Goal: Transaction & Acquisition: Purchase product/service

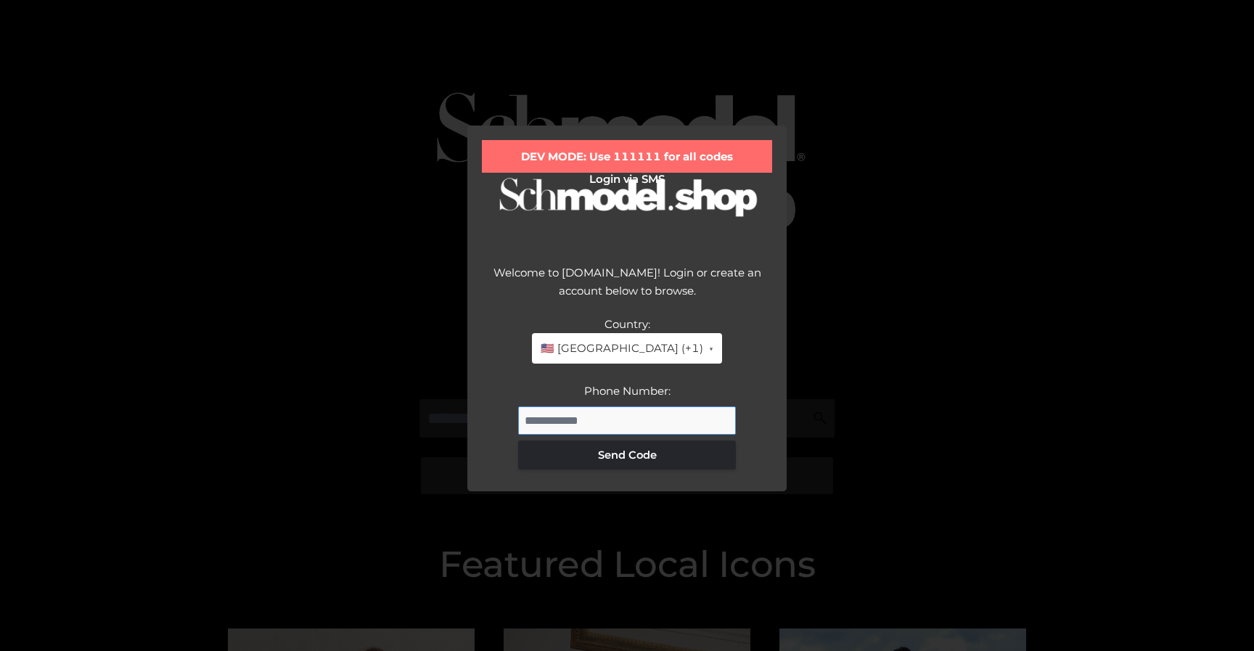
click at [566, 420] on input "Phone Number:" at bounding box center [627, 420] width 218 height 29
type input "**********"
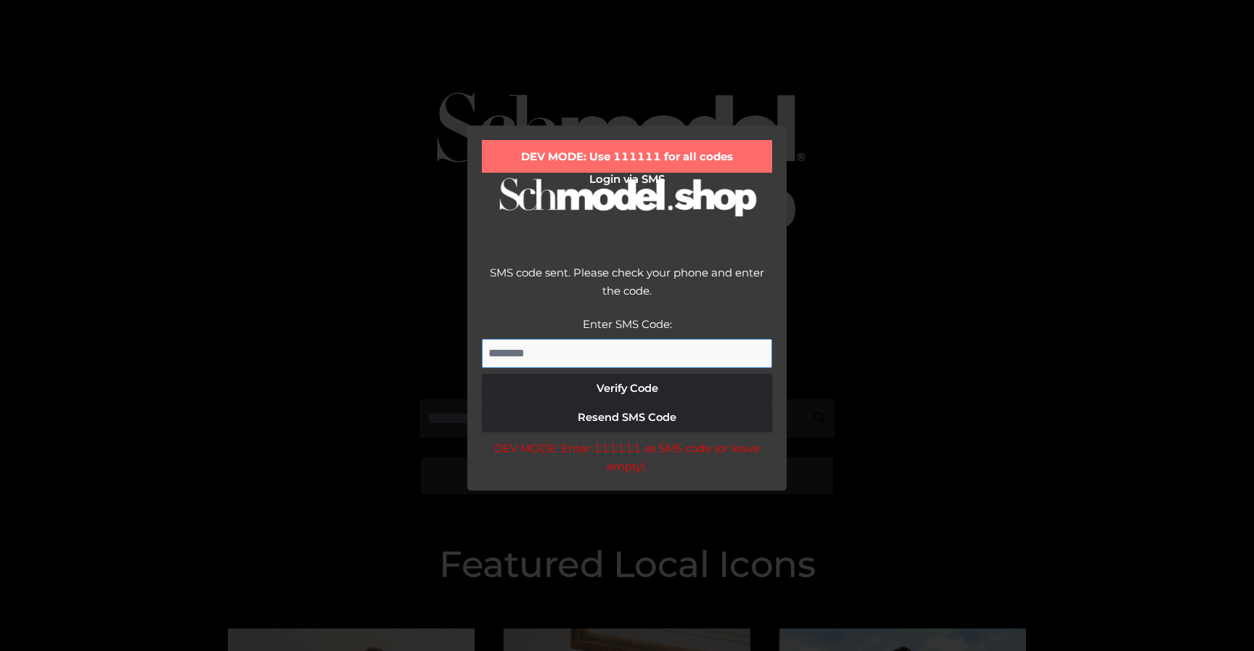
click at [574, 348] on input "Enter SMS Code:" at bounding box center [627, 353] width 290 height 29
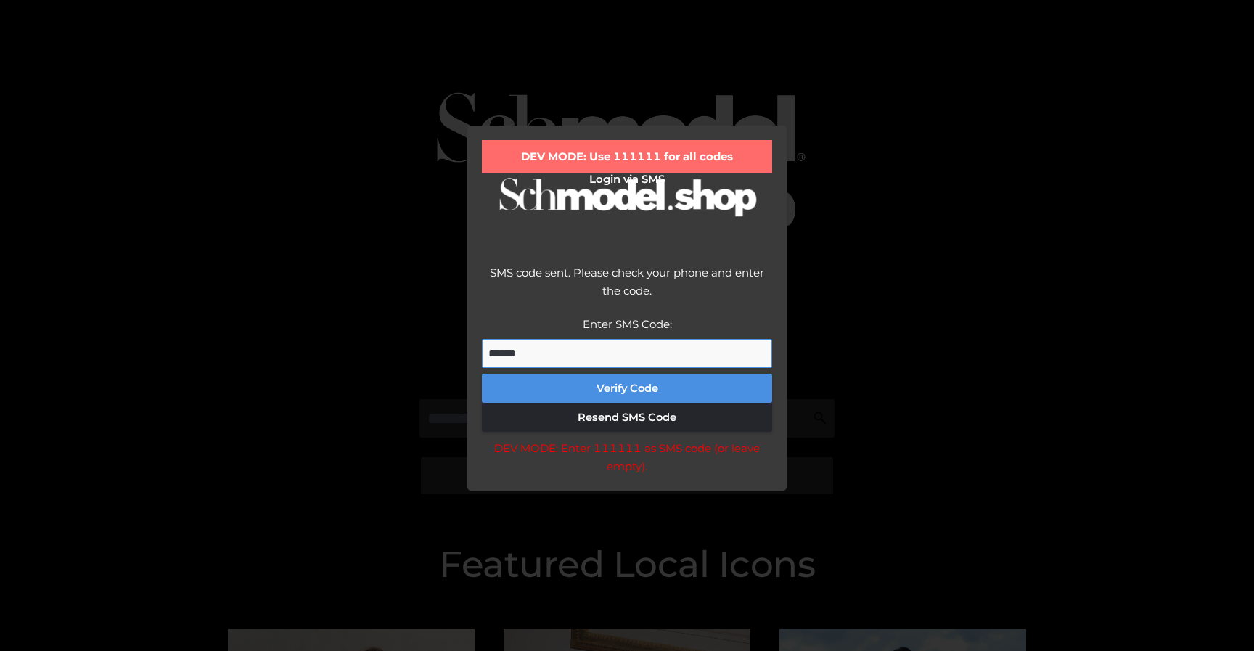
type input "******"
click at [623, 383] on button "Verify Code" at bounding box center [627, 388] width 290 height 29
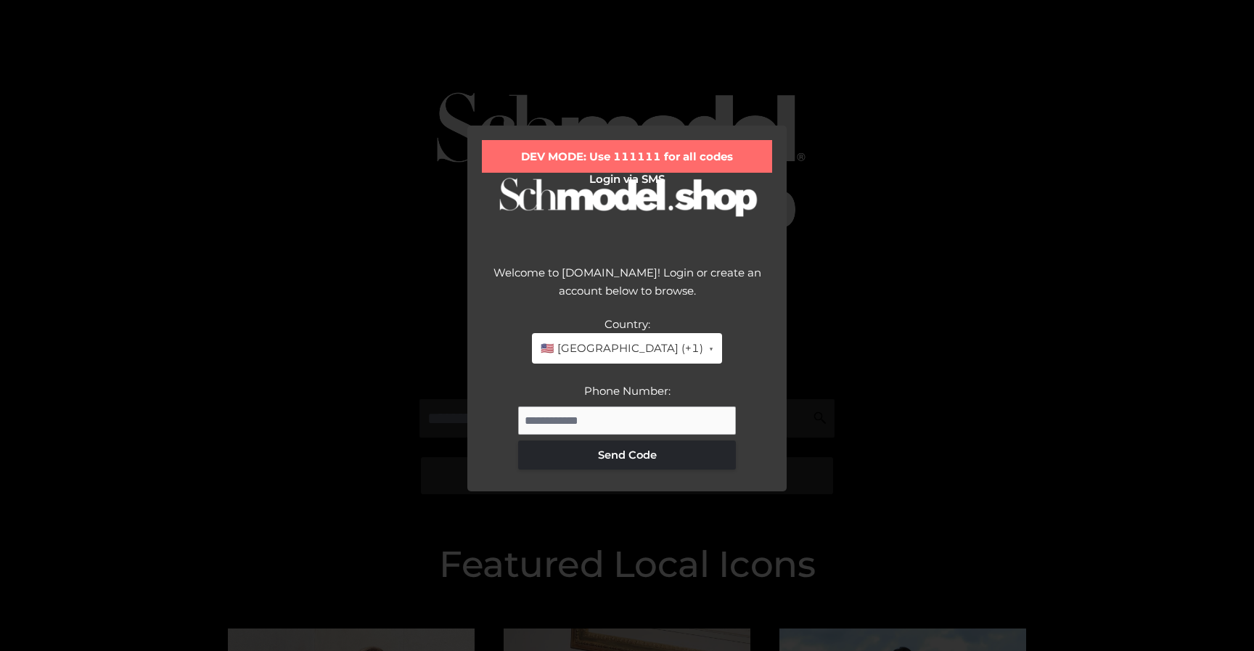
click at [638, 342] on span "🇺🇸 United States (+1)" at bounding box center [621, 348] width 163 height 19
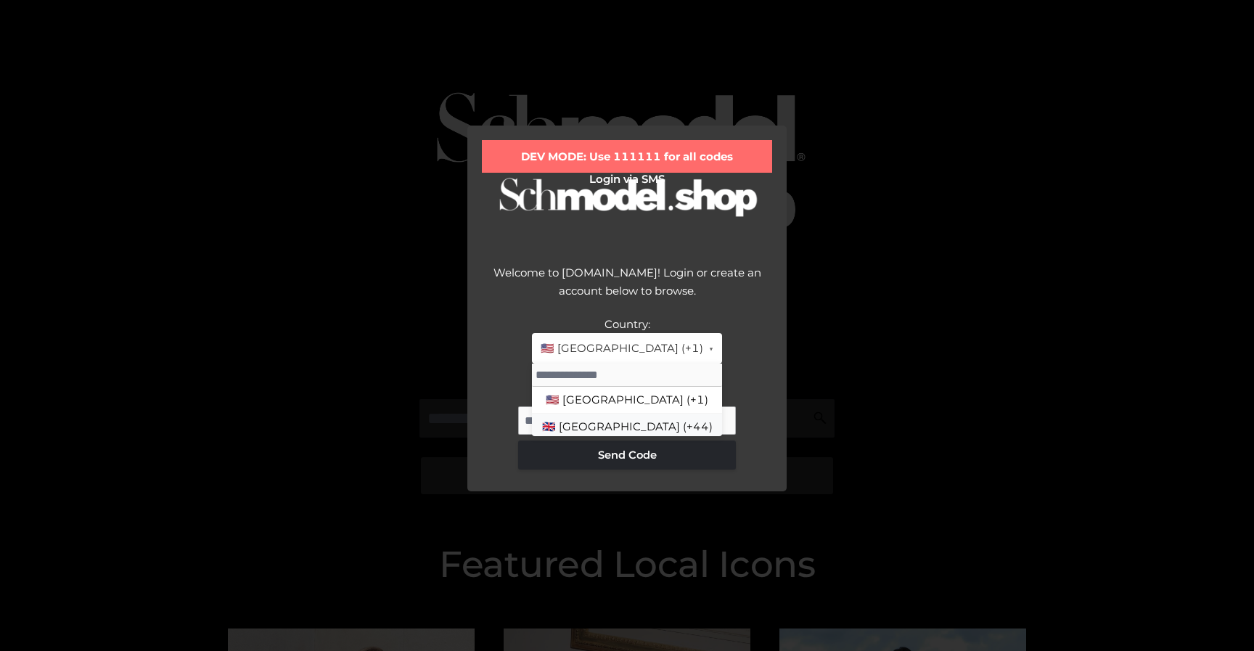
click at [616, 428] on li "🇬🇧 United Kingdom (+44)" at bounding box center [627, 427] width 190 height 27
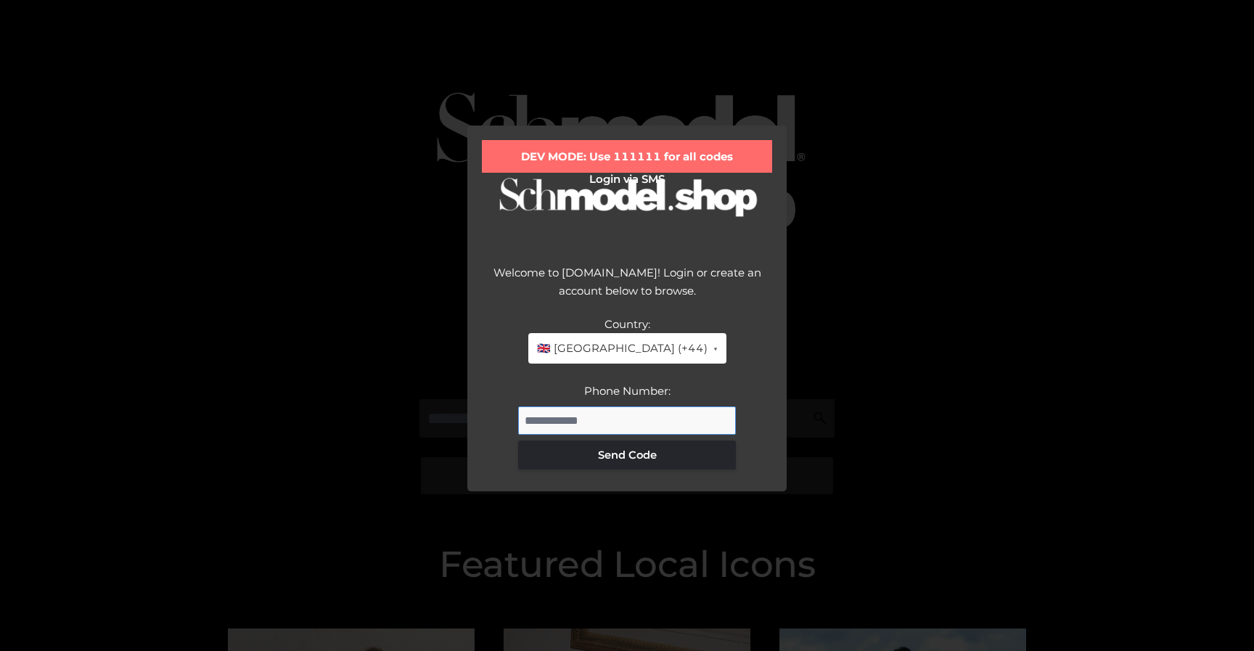
click at [613, 416] on input "Phone Number:" at bounding box center [627, 420] width 218 height 29
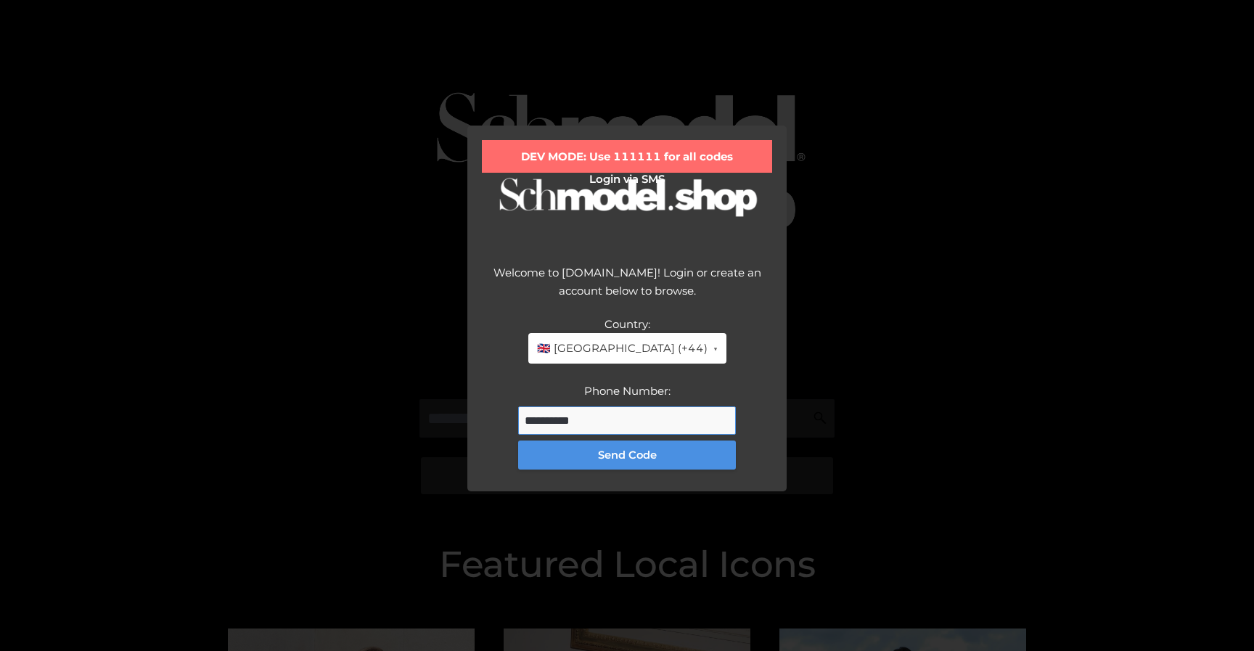
type input "**********"
click at [617, 454] on button "Send Code" at bounding box center [627, 454] width 218 height 29
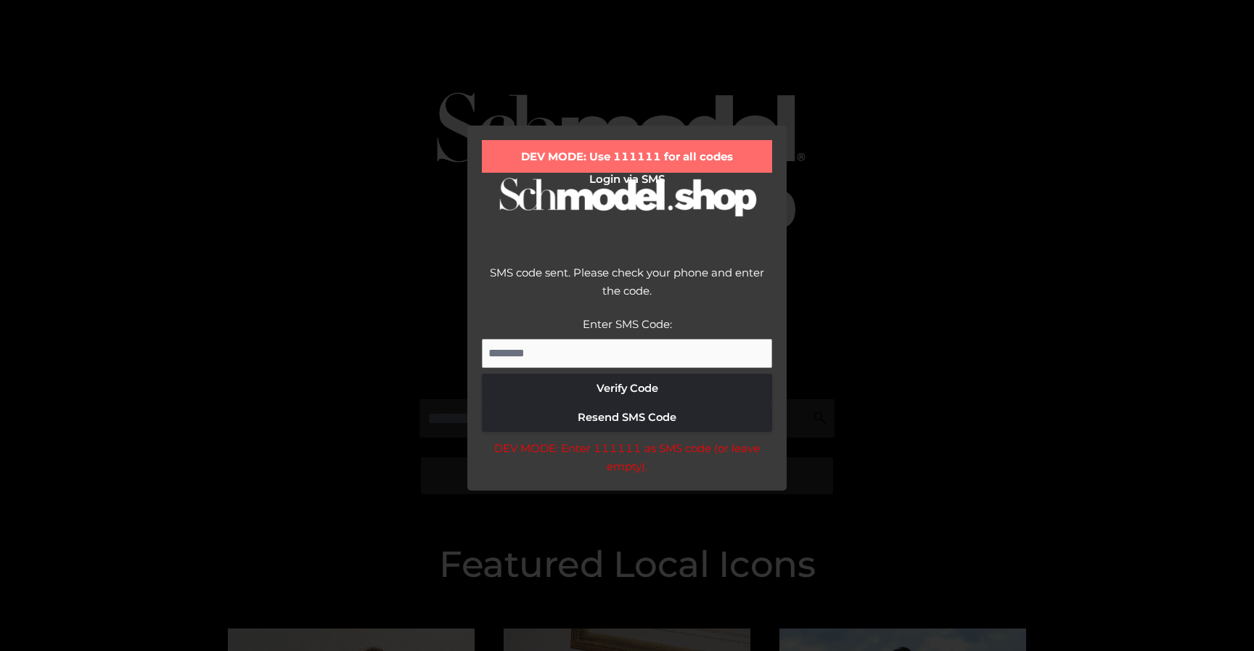
click at [651, 328] on label "Enter SMS Code:" at bounding box center [627, 324] width 89 height 14
click at [651, 339] on input "Enter SMS Code:" at bounding box center [627, 353] width 290 height 29
click at [646, 344] on input "Enter SMS Code:" at bounding box center [627, 353] width 290 height 29
click at [644, 354] on input "Enter SMS Code:" at bounding box center [627, 353] width 290 height 29
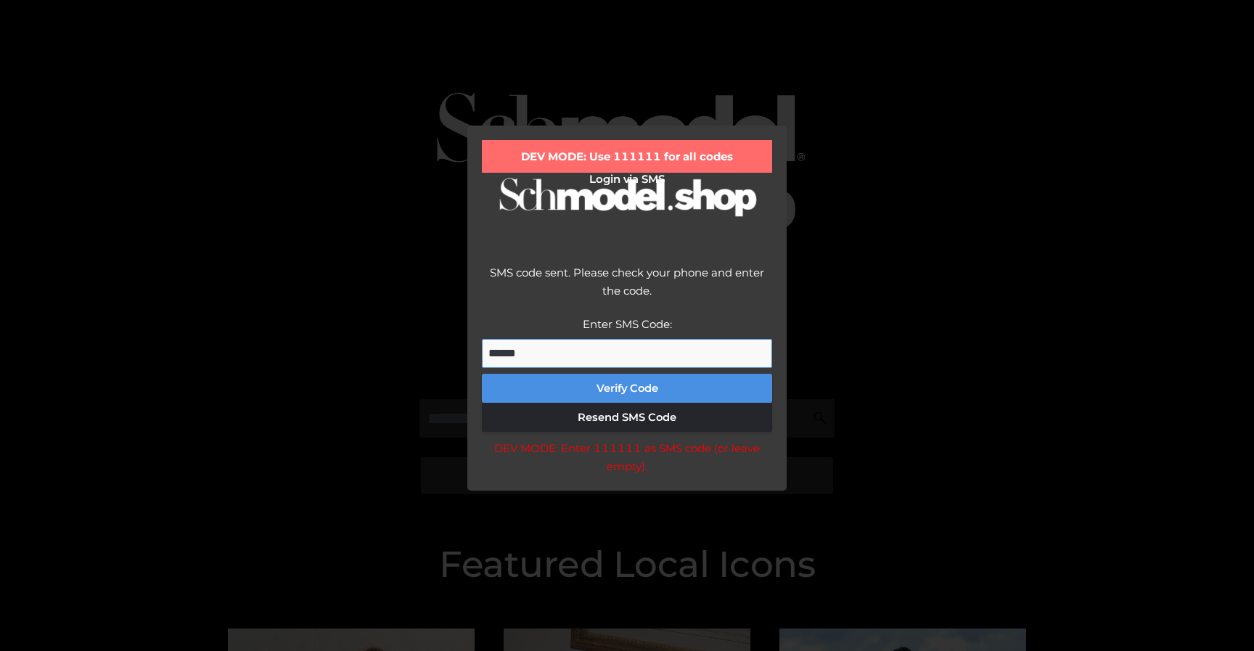
type input "******"
click at [635, 380] on button "Verify Code" at bounding box center [627, 388] width 290 height 29
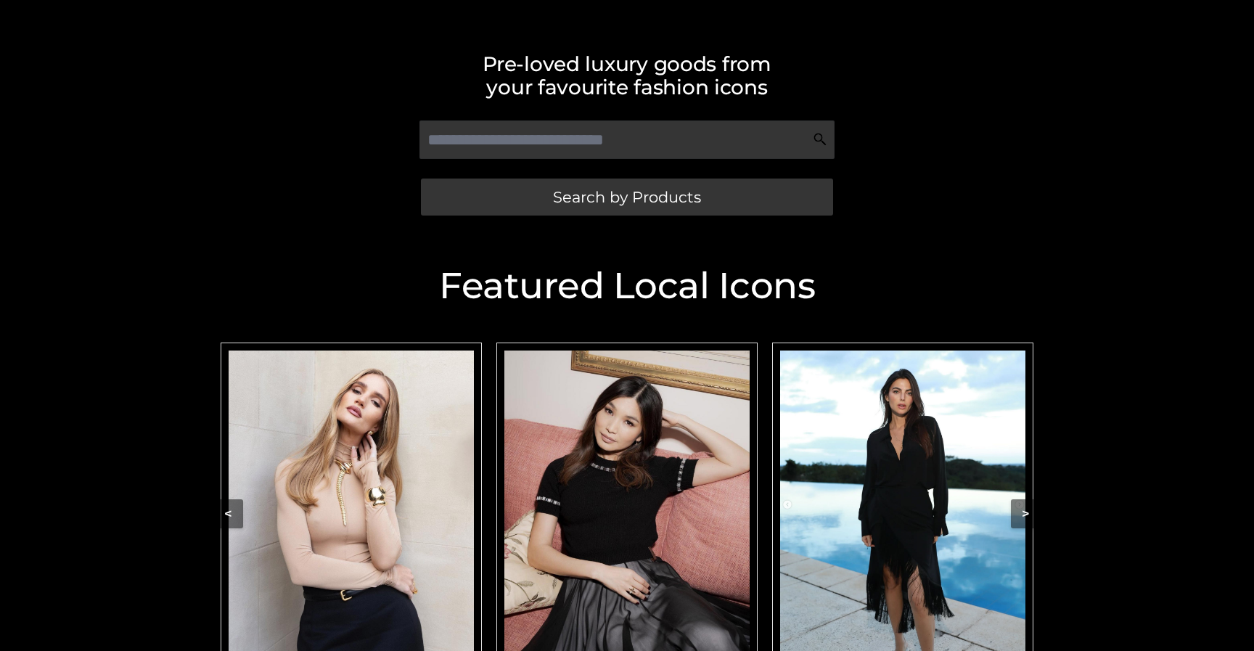
scroll to position [356, 0]
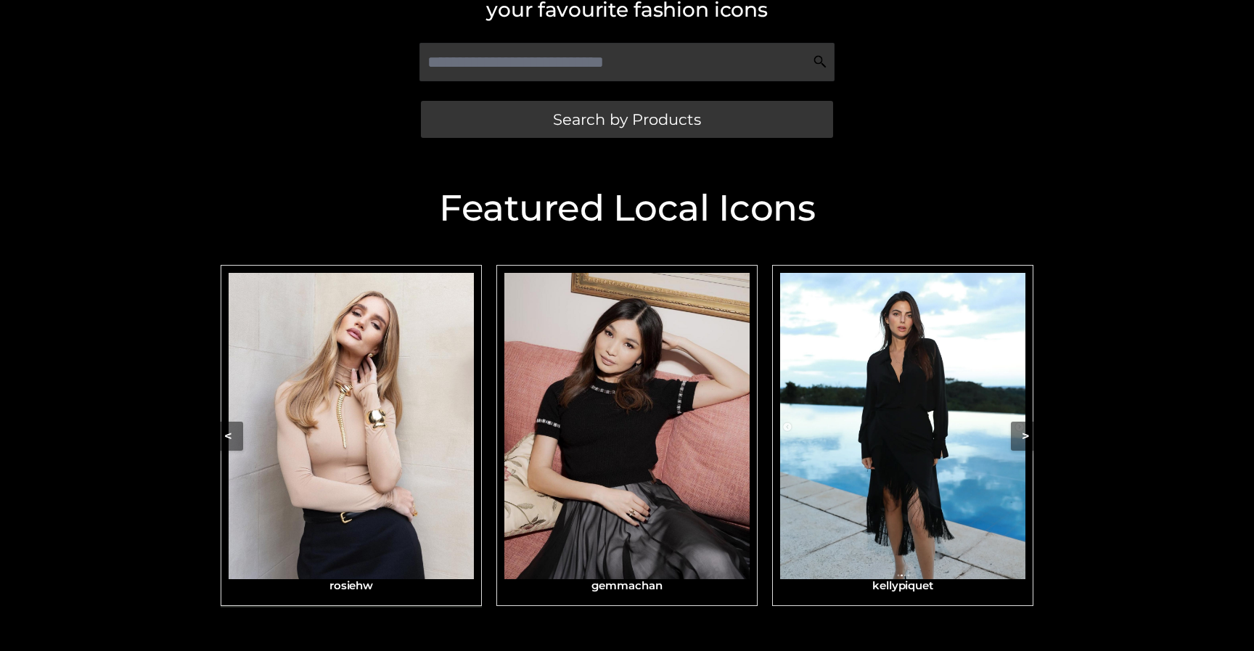
click at [408, 459] on img "Carousel Navigation" at bounding box center [351, 426] width 245 height 307
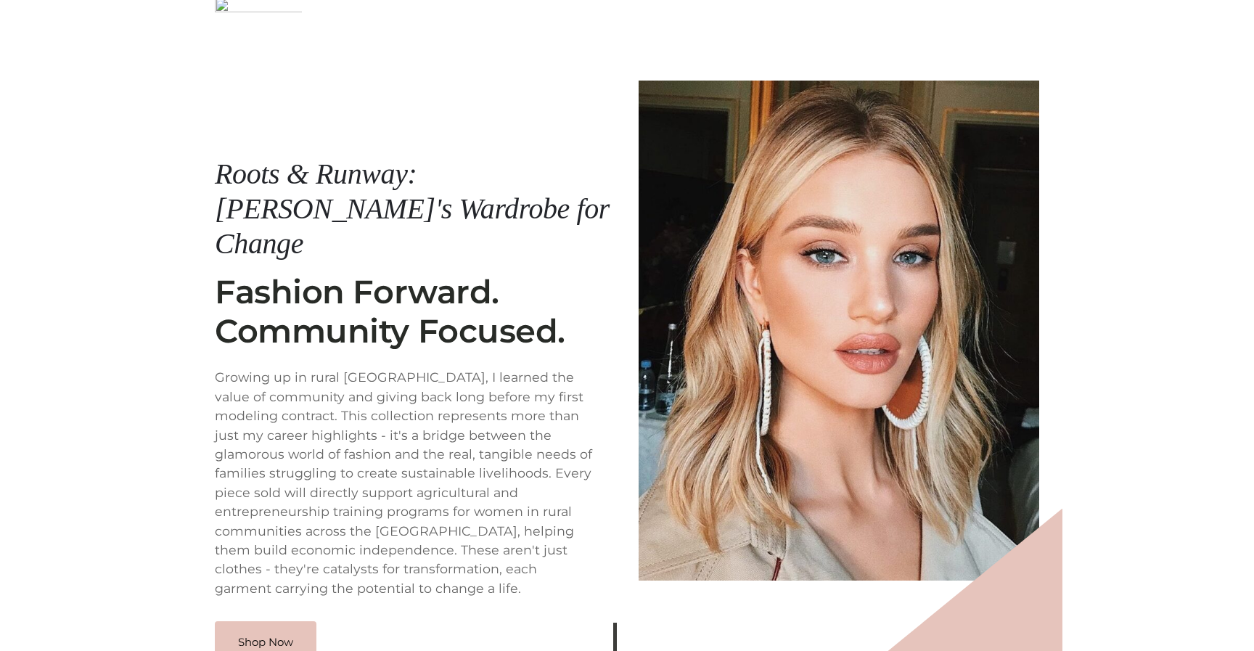
scroll to position [185, 0]
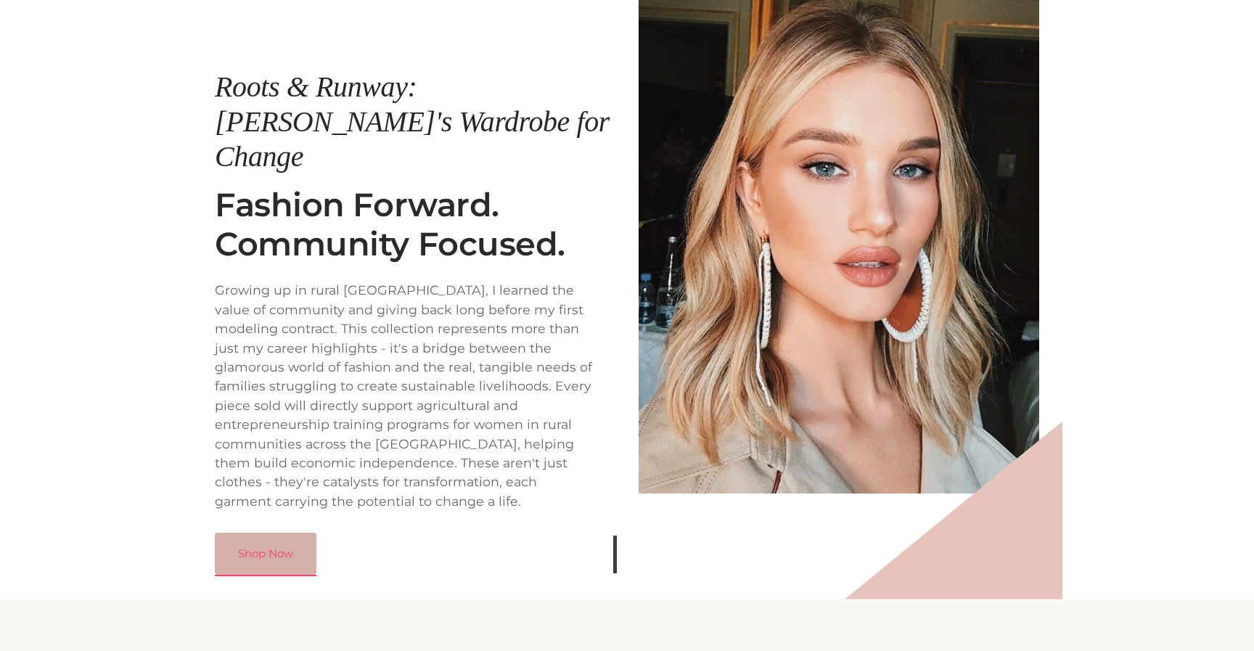
click at [276, 532] on link "Shop Now" at bounding box center [266, 553] width 102 height 42
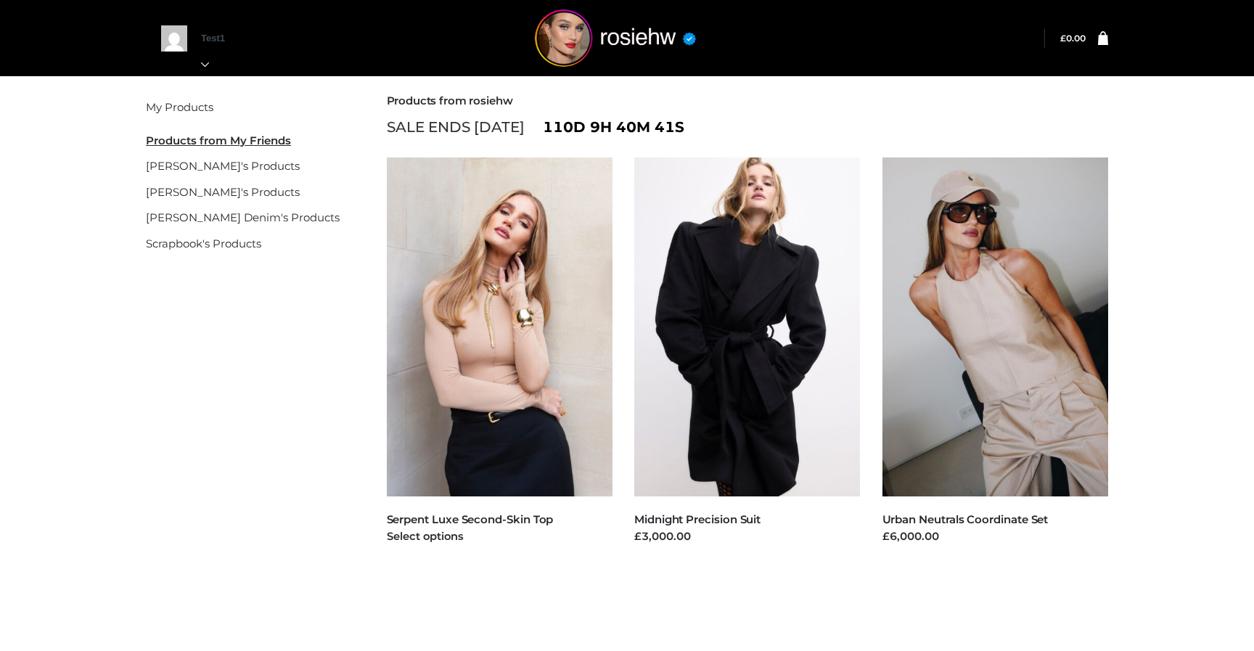
click at [495, 362] on img at bounding box center [500, 326] width 226 height 339
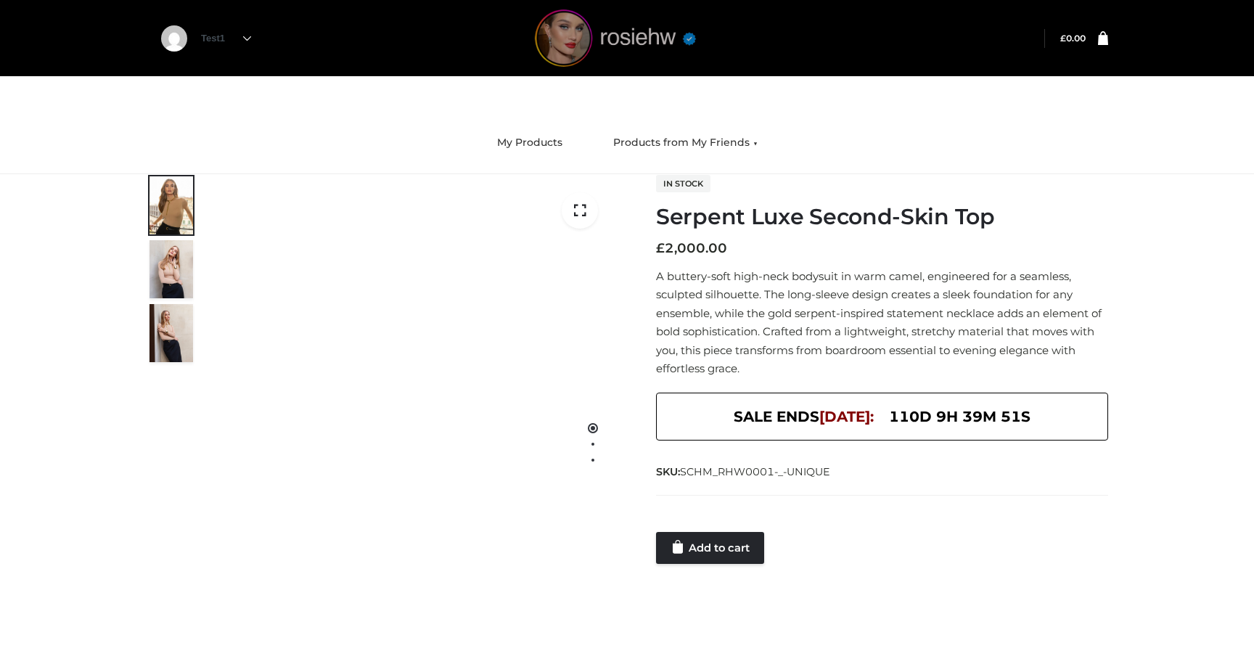
click at [578, 38] on img at bounding box center [615, 37] width 218 height 57
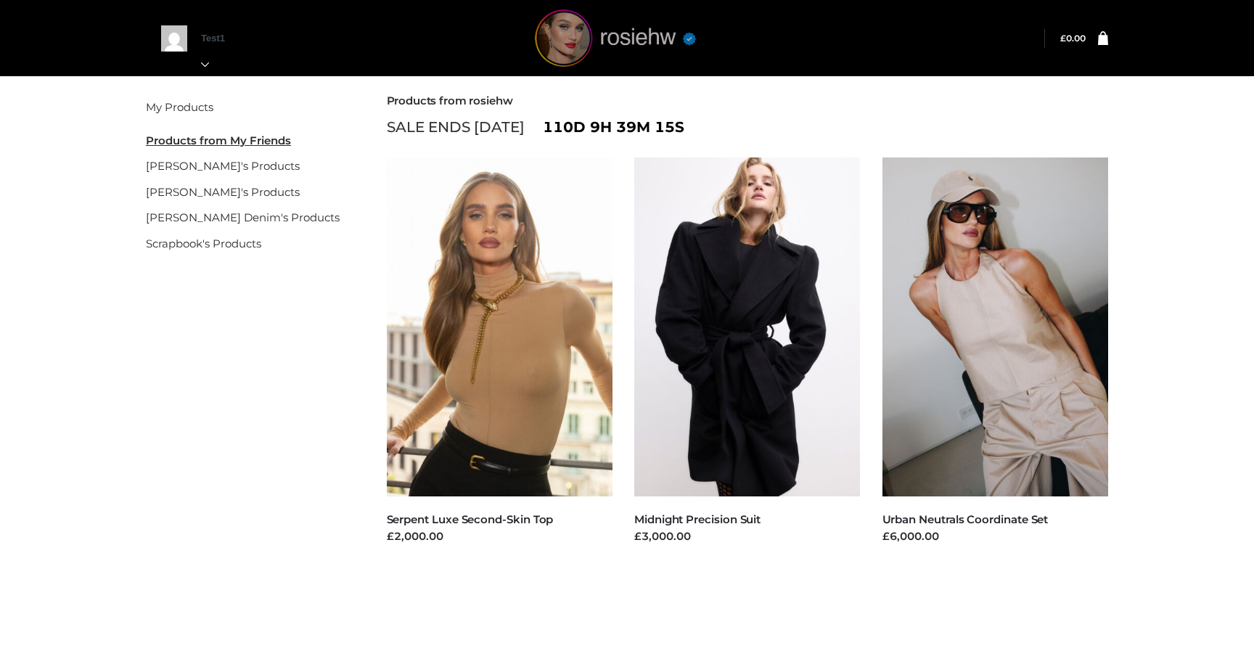
click at [580, 44] on img at bounding box center [615, 37] width 218 height 57
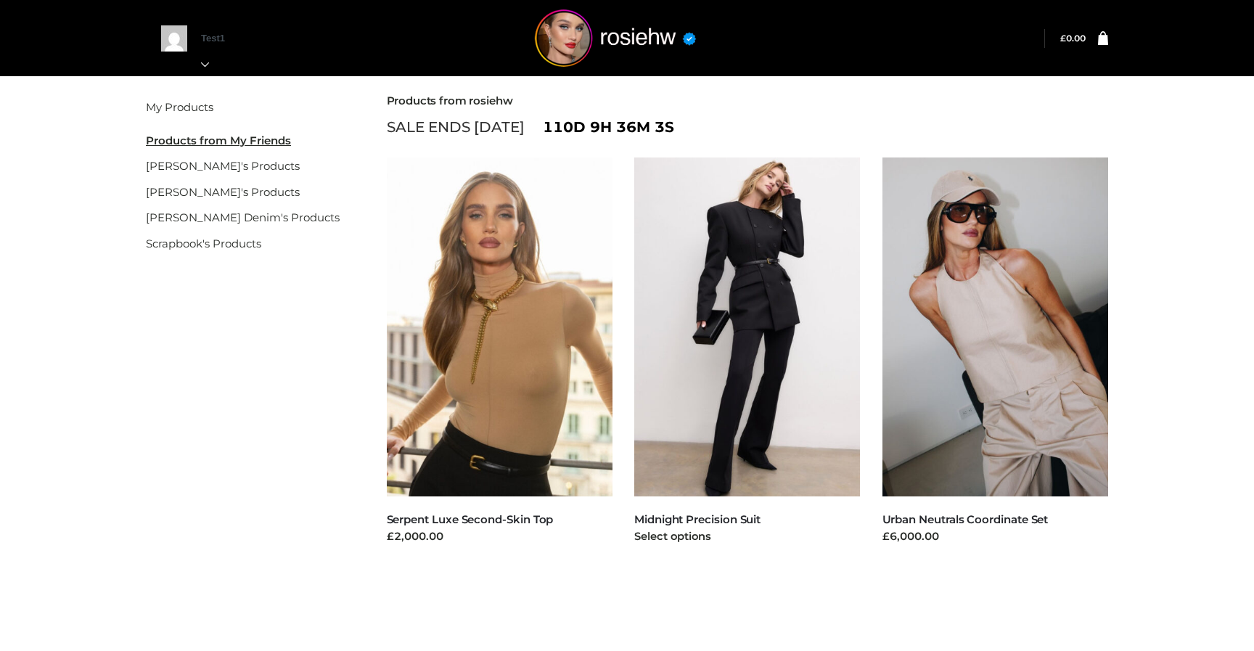
click at [725, 309] on img at bounding box center [747, 326] width 226 height 339
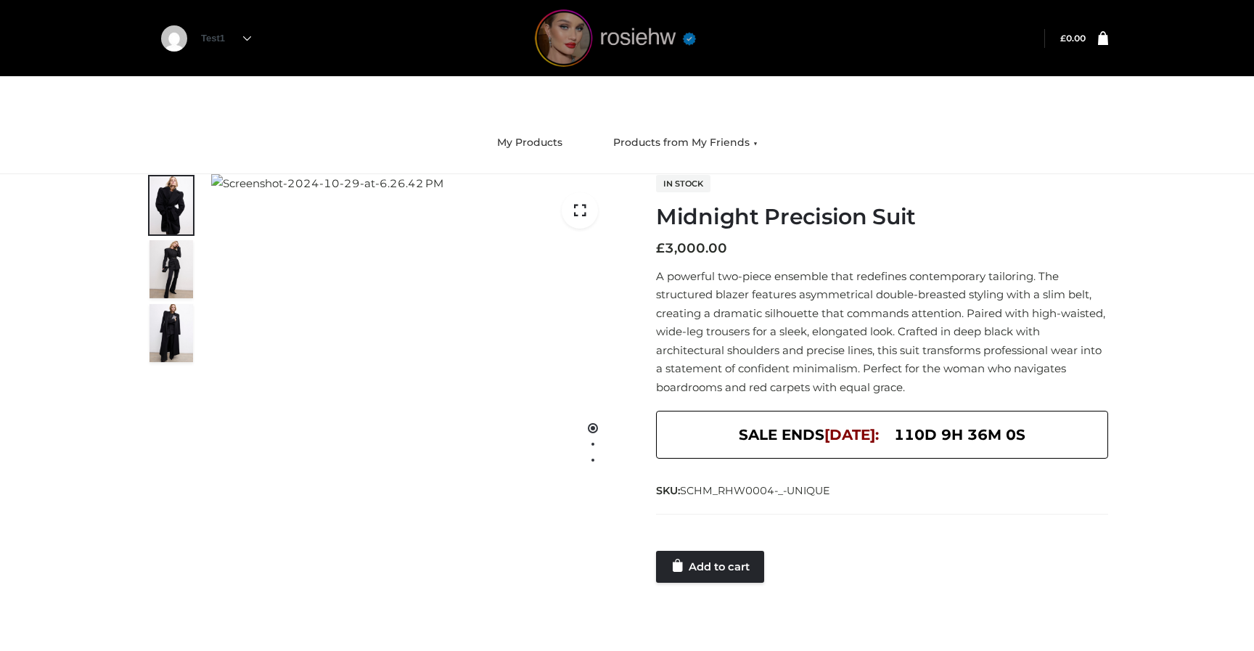
click at [623, 30] on img at bounding box center [615, 37] width 218 height 57
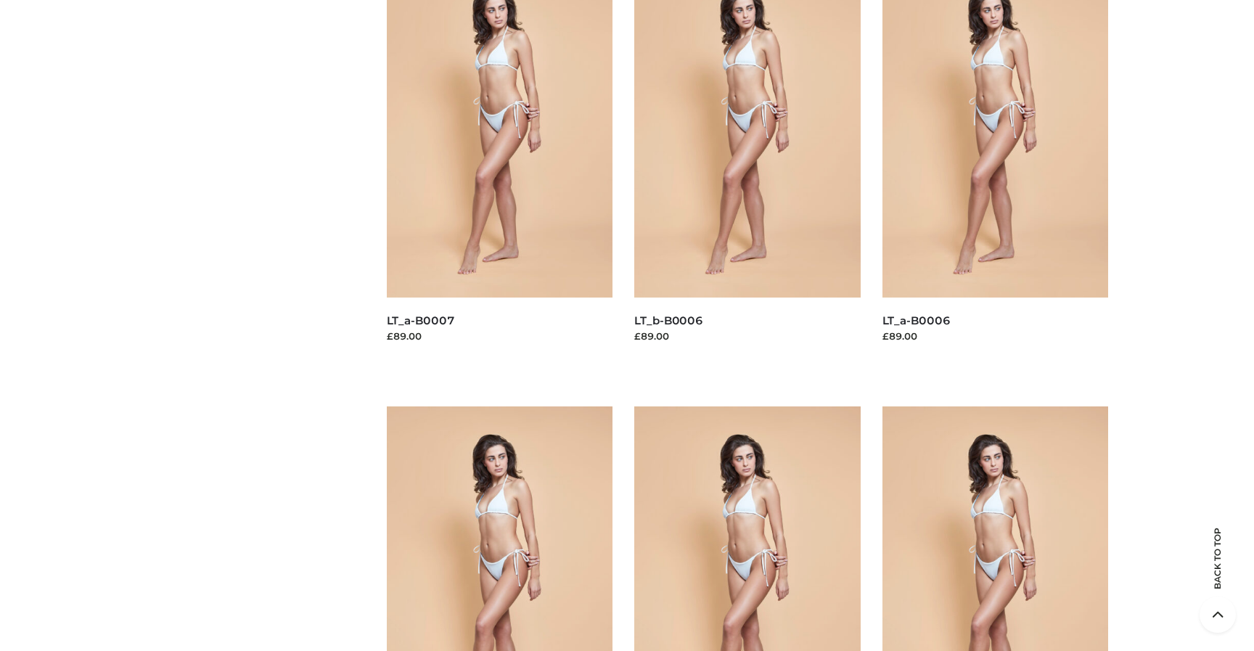
scroll to position [4081, 0]
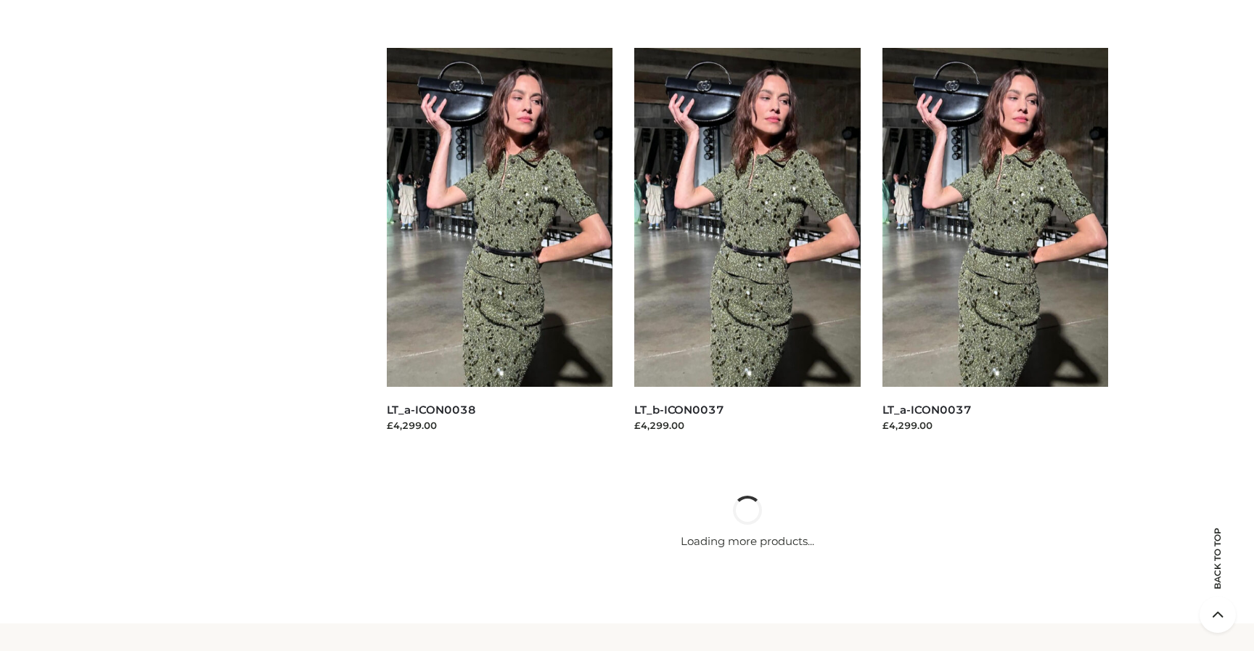
scroll to position [6692, 0]
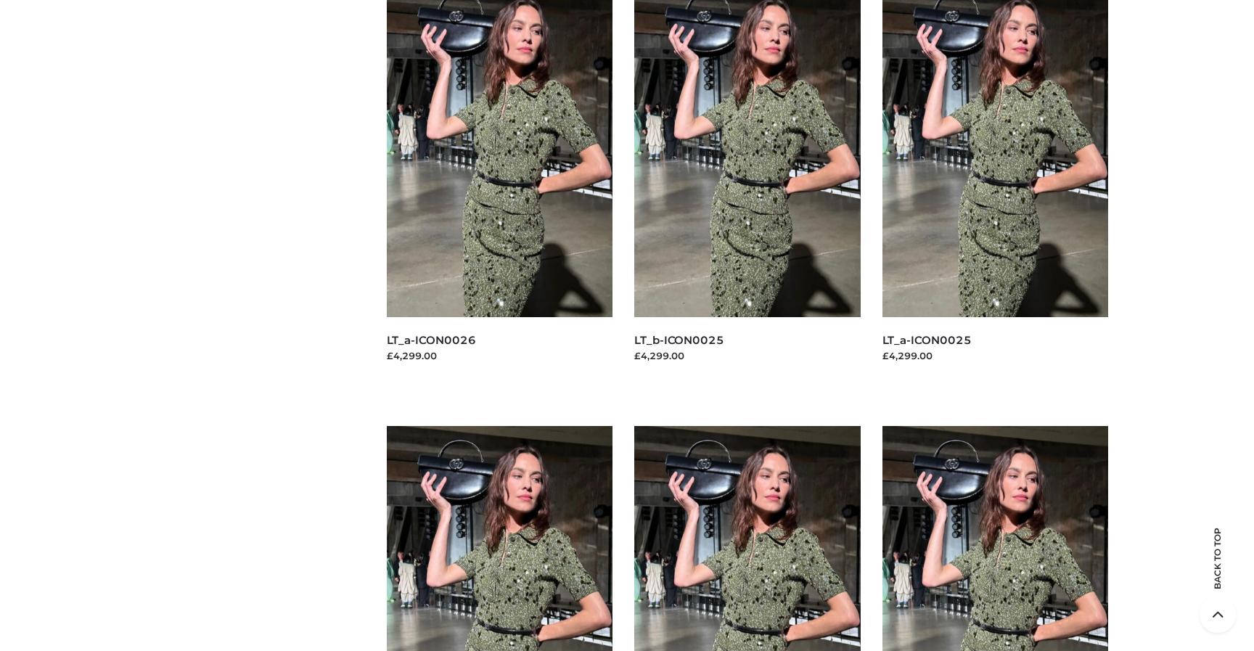
scroll to position [10156, 0]
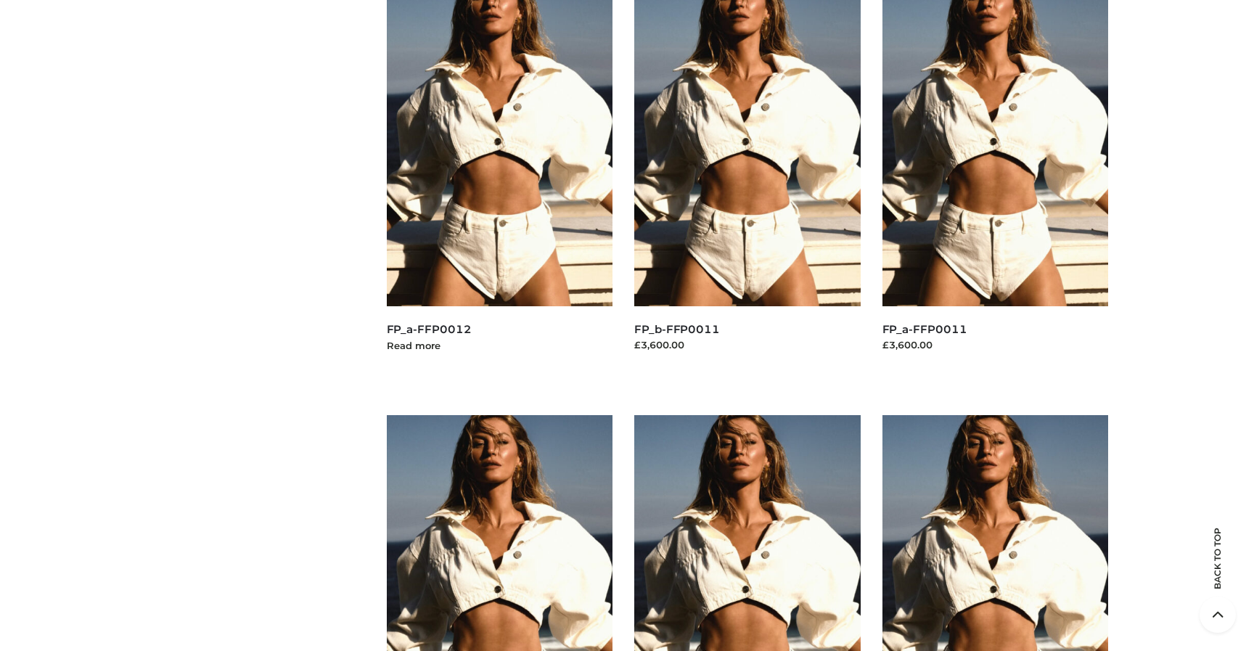
scroll to position [26101, 0]
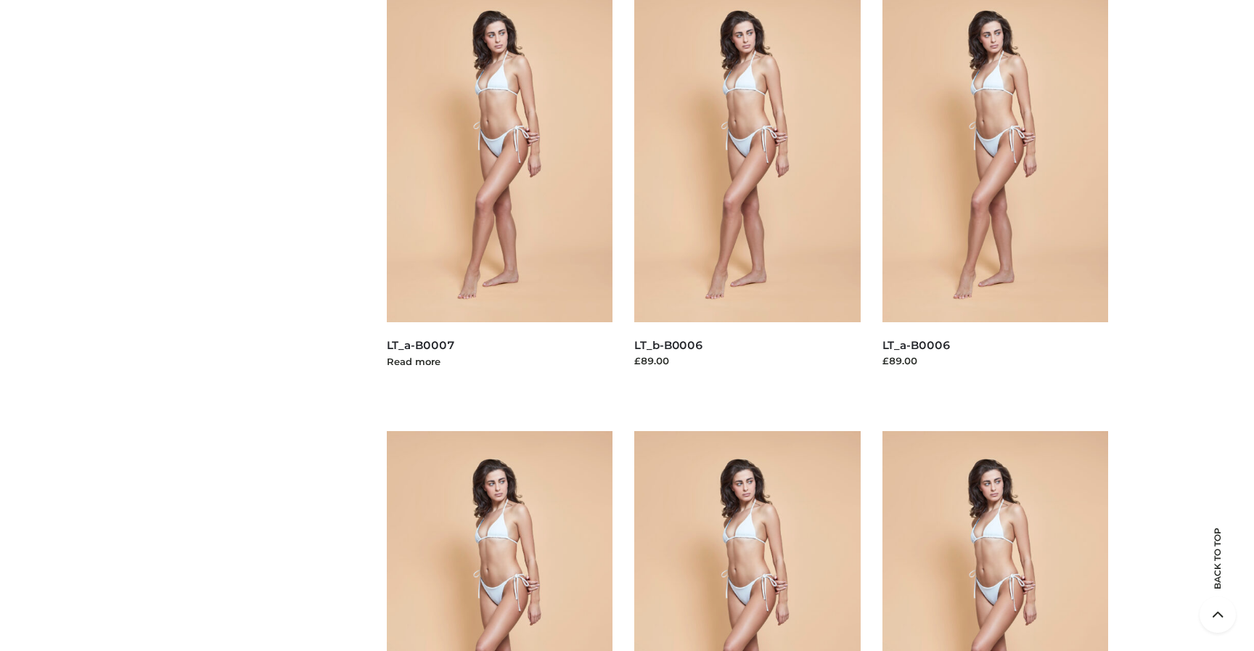
scroll to position [4057, 0]
